Goal: Task Accomplishment & Management: Manage account settings

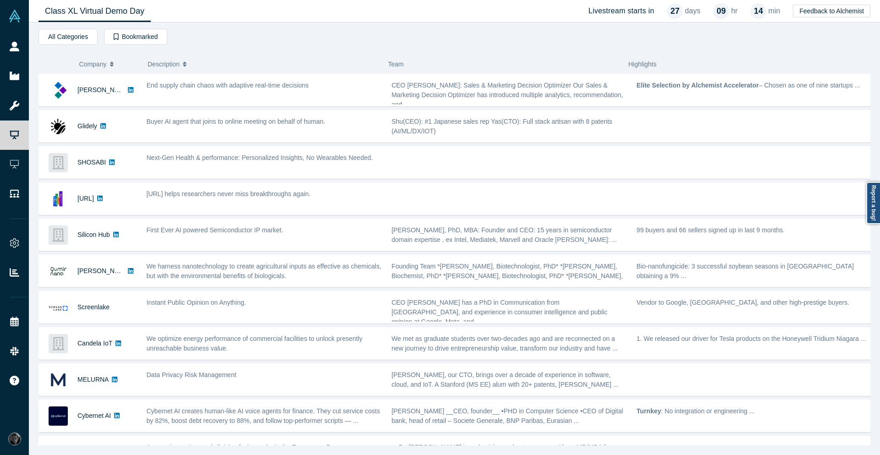
scroll to position [280, 0]
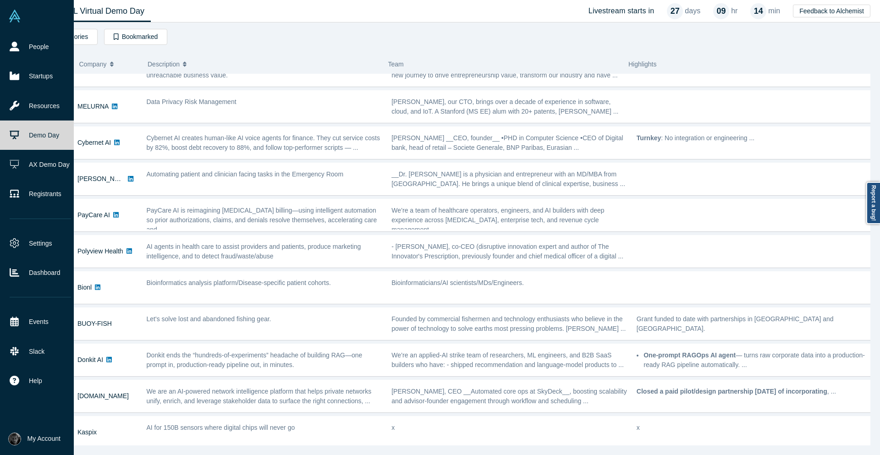
click at [10, 440] on img at bounding box center [14, 438] width 13 height 13
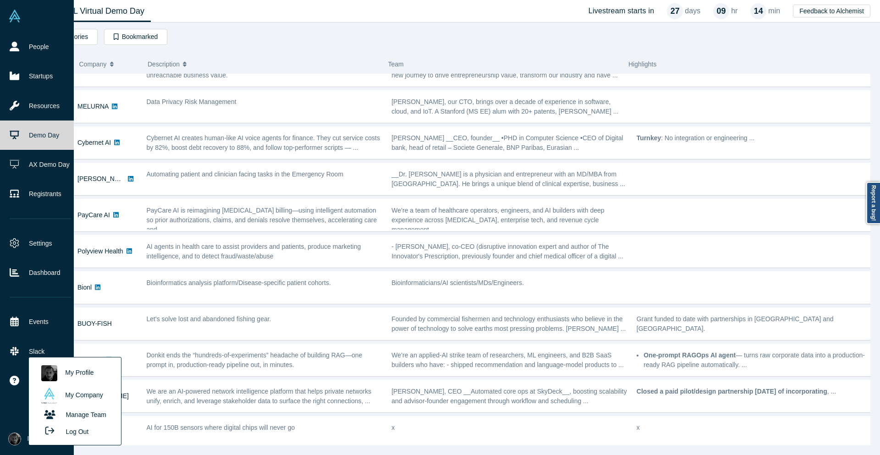
click at [77, 369] on link "My Profile" at bounding box center [75, 373] width 76 height 22
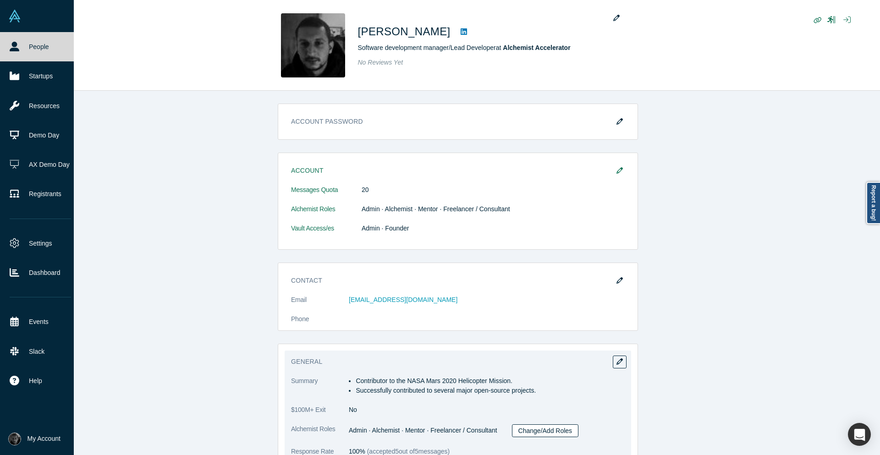
click at [558, 430] on link "Change/Add Roles" at bounding box center [545, 430] width 67 height 13
